Goal: Information Seeking & Learning: Find specific fact

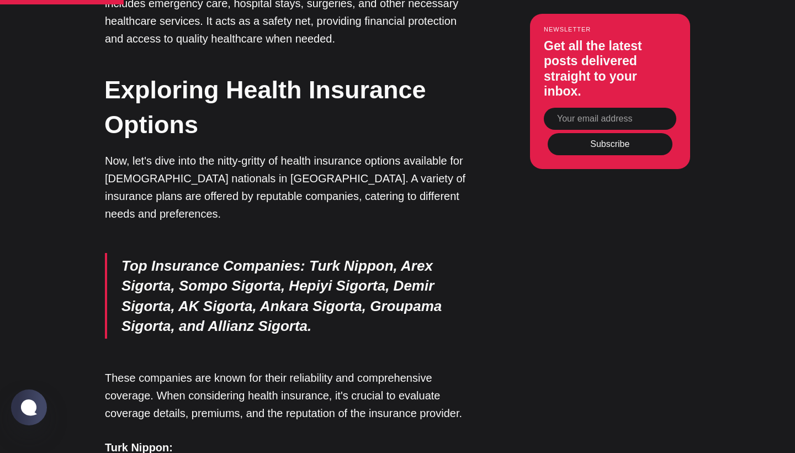
scroll to position [1251, 0]
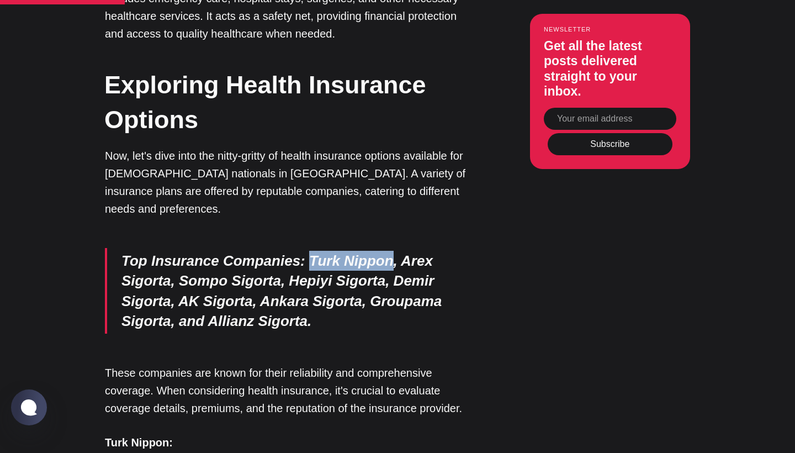
drag, startPoint x: 303, startPoint y: 99, endPoint x: 387, endPoint y: 104, distance: 84.6
click at [387, 252] on em "Top Insurance Companies : Turk Nippon, Arex Sigorta, Sompo Sigorta, Hepiyi Sigo…" at bounding box center [281, 290] width 320 height 77
copy em "Turk Nippon"
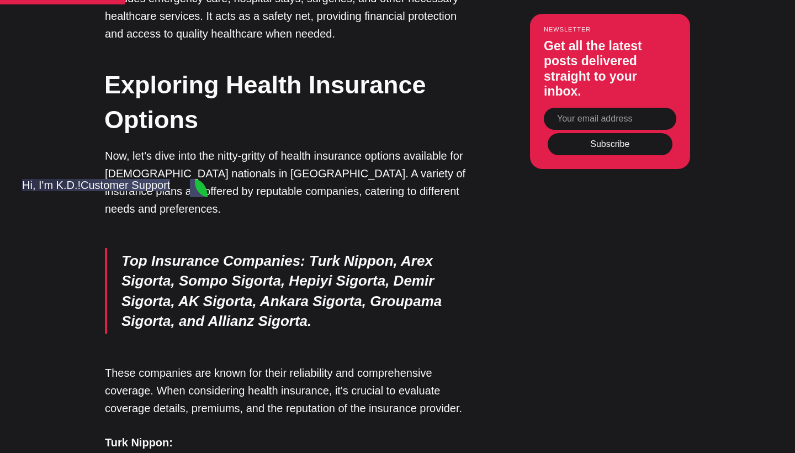
scroll to position [0, 0]
click at [463, 248] on blockquote "Top Insurance Companies : Turk Nippon, Arex Sigorta, Sompo Sigorta, Hepiyi Sigo…" at bounding box center [290, 291] width 370 height 86
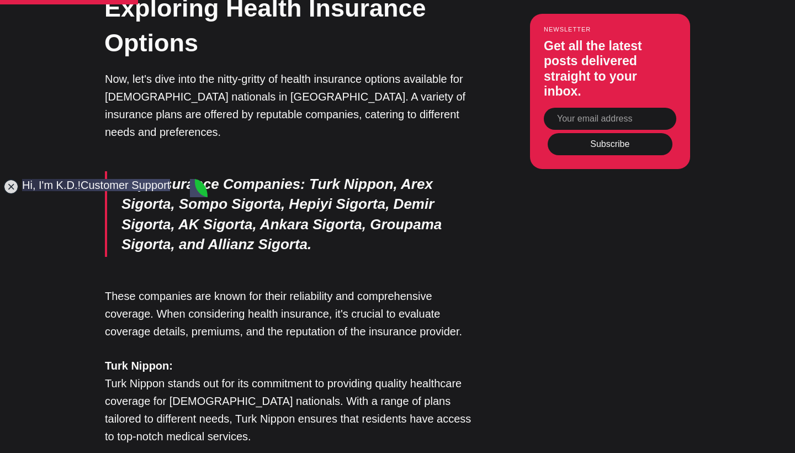
scroll to position [1330, 0]
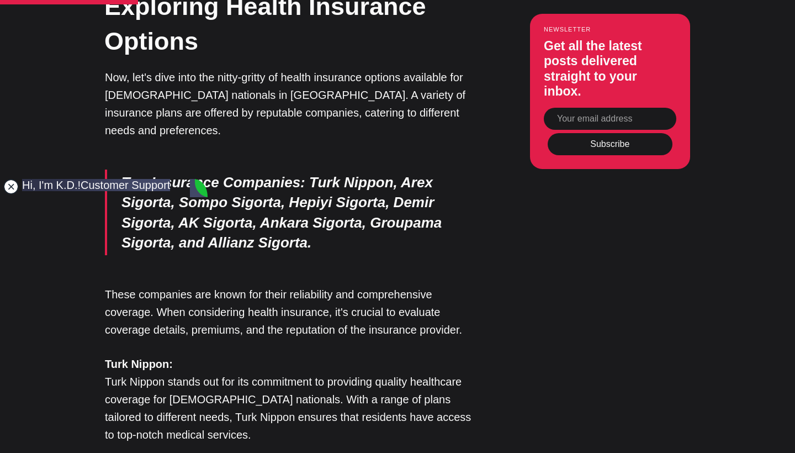
click at [7, 183] on jdiv at bounding box center [10, 186] width 15 height 15
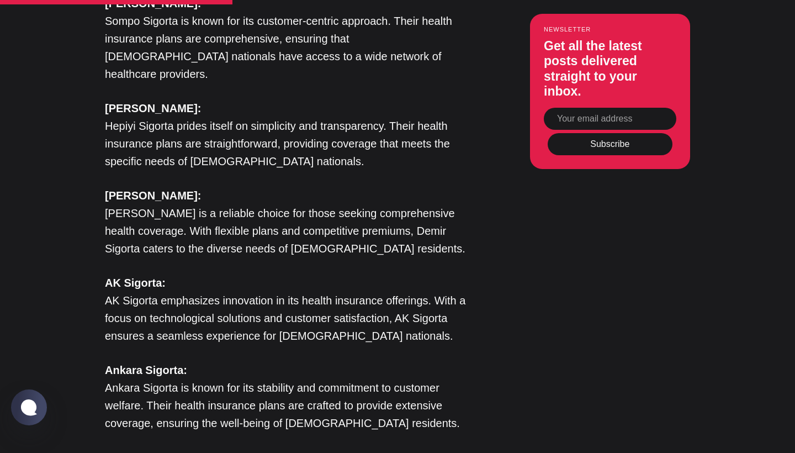
scroll to position [1875, 0]
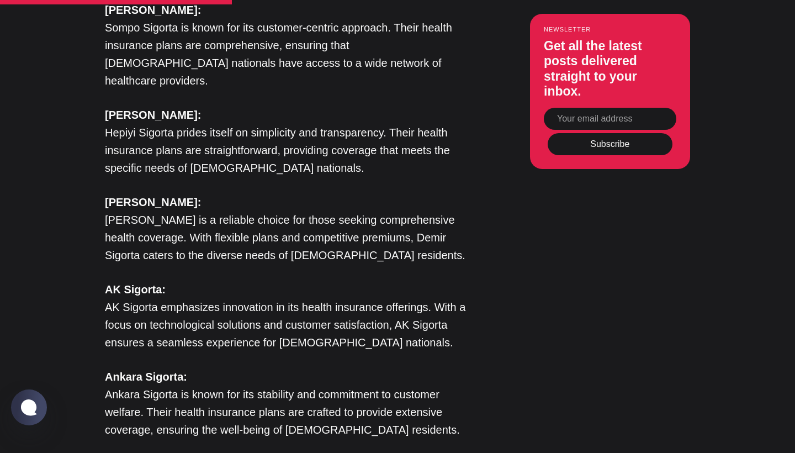
drag, startPoint x: 216, startPoint y: 309, endPoint x: 253, endPoint y: 310, distance: 36.4
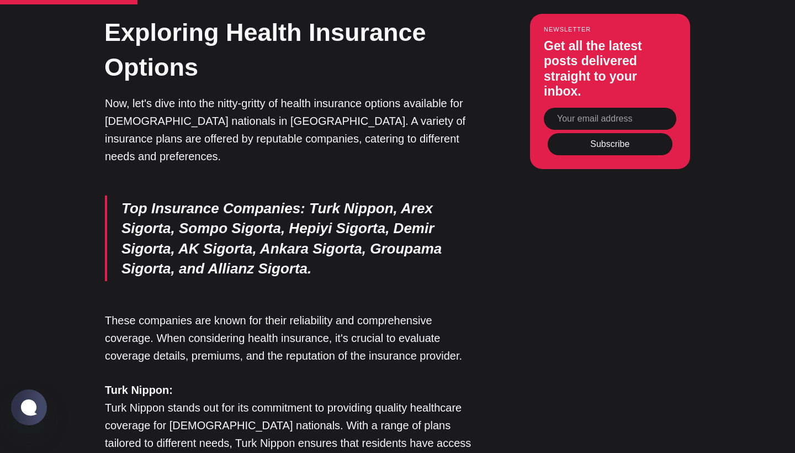
scroll to position [1325, 0]
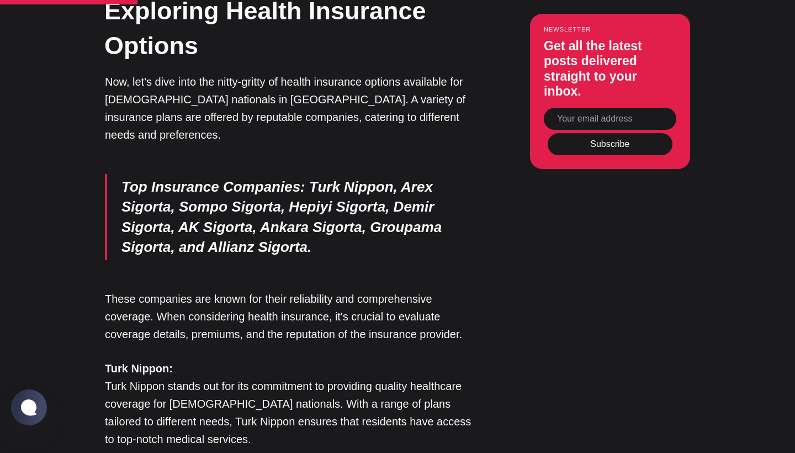
drag, startPoint x: 104, startPoint y: 309, endPoint x: 167, endPoint y: 317, distance: 63.9
copy strong "Arex Sigorta"
